Goal: Information Seeking & Learning: Check status

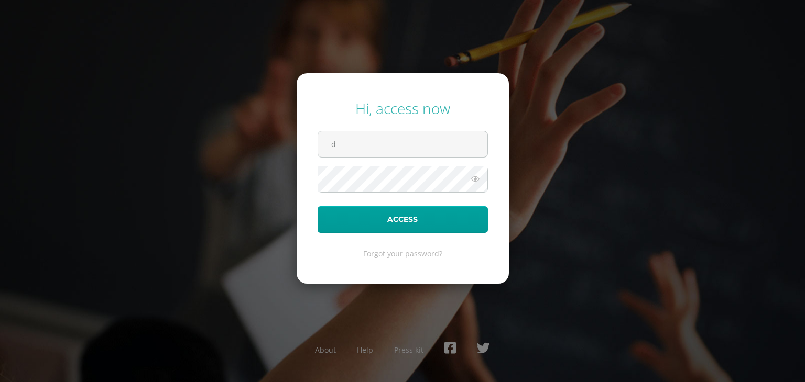
type input "[PERSON_NAME][EMAIL_ADDRESS][DOMAIN_NAME]"
click at [317, 206] on button "Access" at bounding box center [402, 219] width 170 height 27
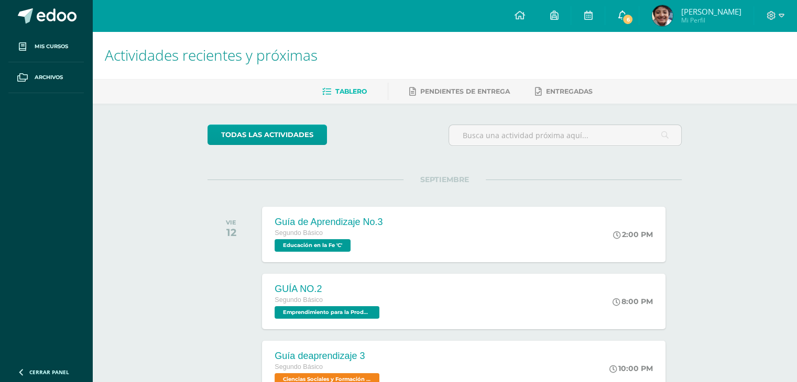
click at [627, 21] on span "6" at bounding box center [628, 20] width 12 height 12
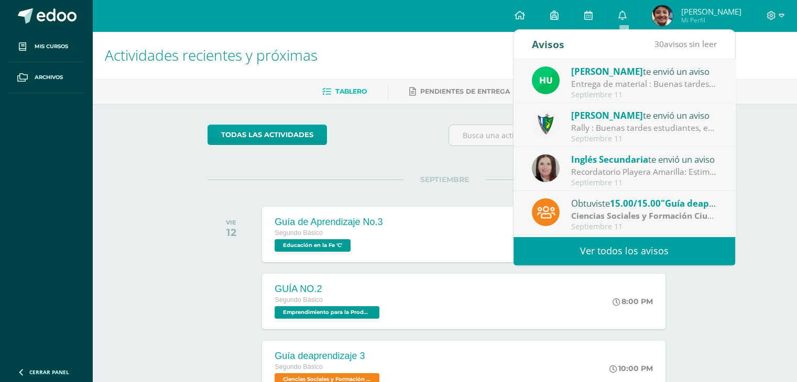
click at [624, 252] on link "Ver todos los avisos" at bounding box center [624, 251] width 222 height 29
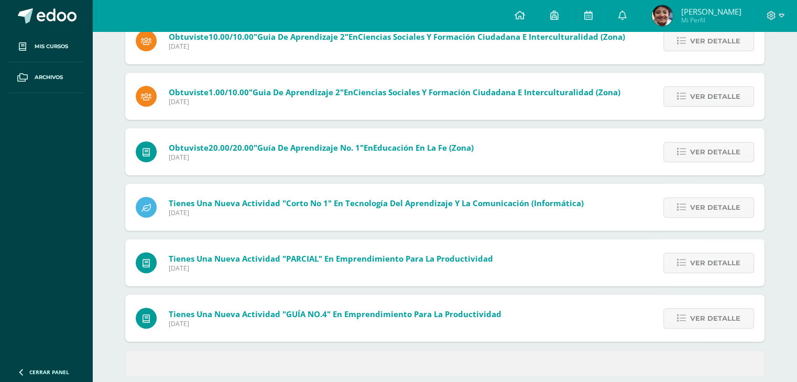
scroll to position [370, 0]
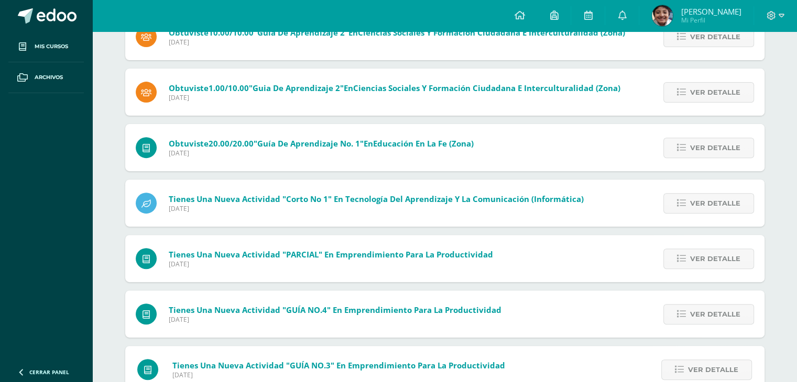
drag, startPoint x: 795, startPoint y: 321, endPoint x: 794, endPoint y: 344, distance: 23.1
click at [794, 344] on div "Notificaciones Sin leer (30) Leídos Marcar todas como leídas Hugo Pirir te envi…" at bounding box center [444, 296] width 705 height 1271
click at [778, 213] on div "Sin leer (30) Leídos Marcar todas como leídas Hugo Pirir te envió un aviso: Ent…" at bounding box center [444, 321] width 681 height 1224
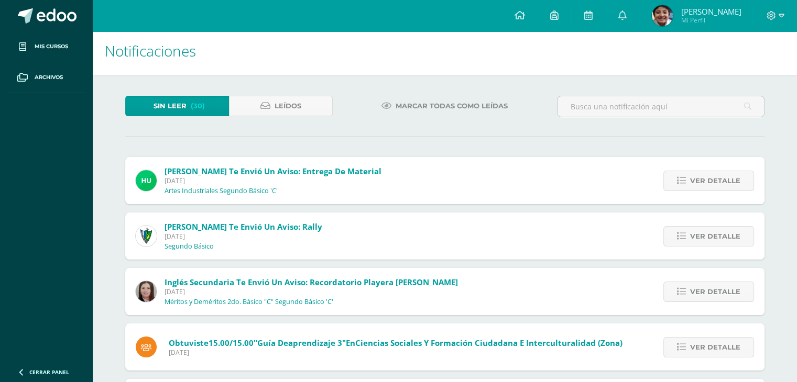
scroll to position [0, 0]
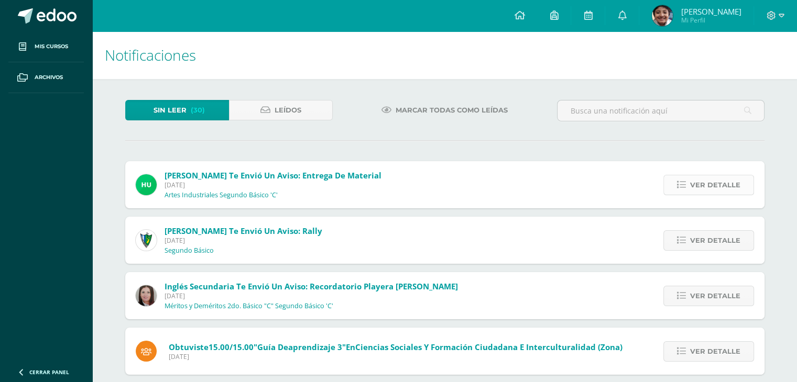
click at [683, 192] on link "Ver detalle" at bounding box center [708, 185] width 91 height 20
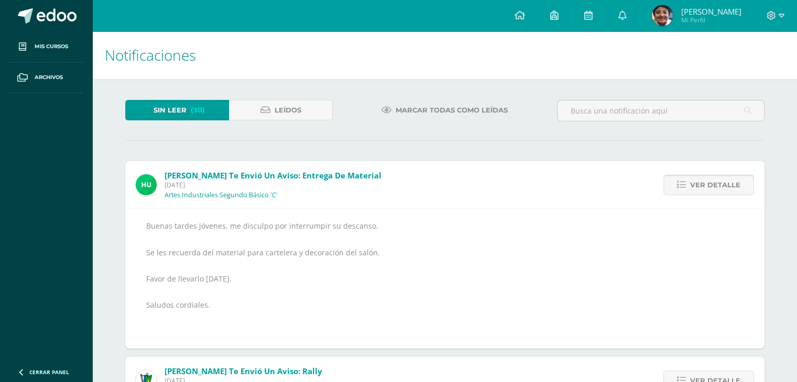
click at [683, 192] on link "Ver detalle" at bounding box center [708, 185] width 91 height 20
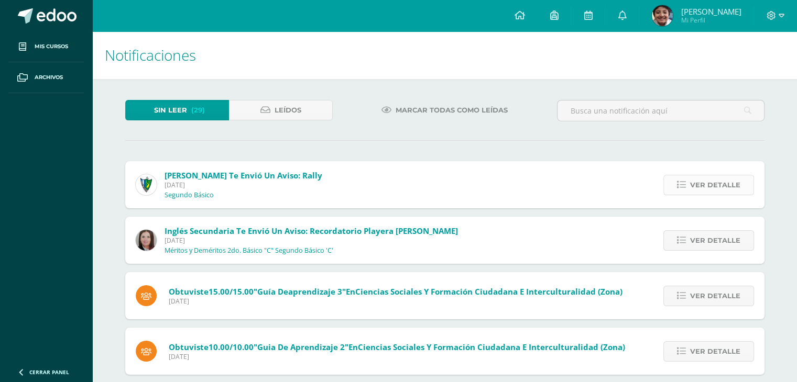
click at [706, 184] on span "Ver detalle" at bounding box center [715, 185] width 50 height 19
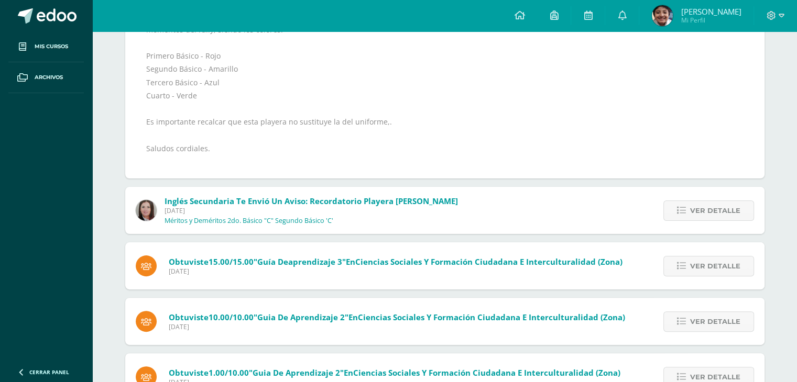
scroll to position [248, 0]
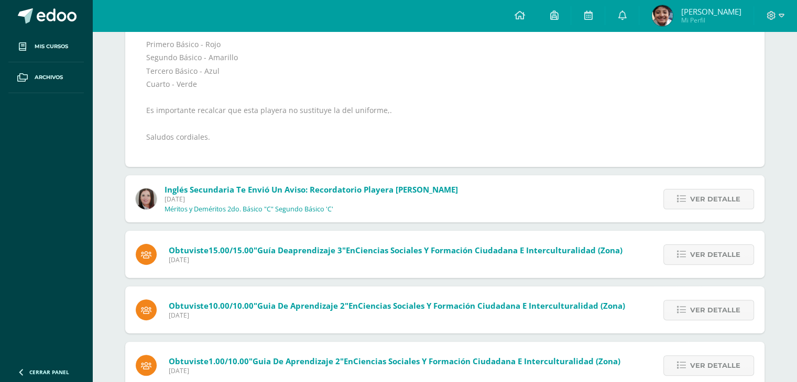
click at [765, 25] on div at bounding box center [775, 15] width 43 height 31
click at [767, 17] on icon at bounding box center [770, 15] width 9 height 9
click at [733, 75] on span "Cerrar sesión" at bounding box center [747, 72] width 47 height 10
